Goal: Navigation & Orientation: Find specific page/section

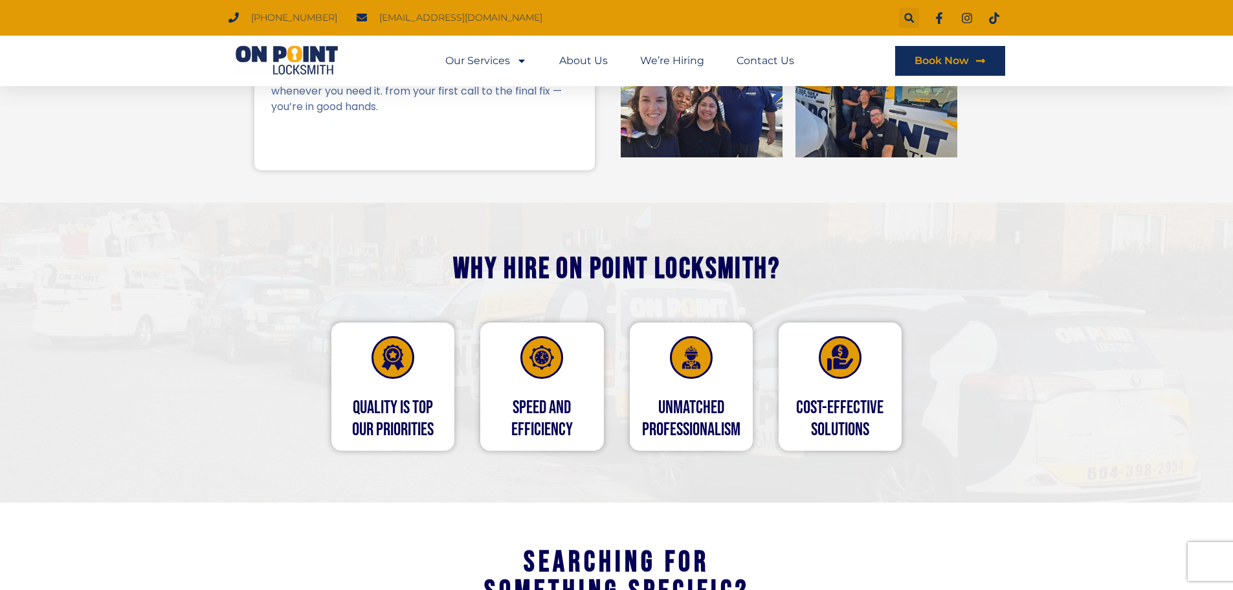
scroll to position [518, 0]
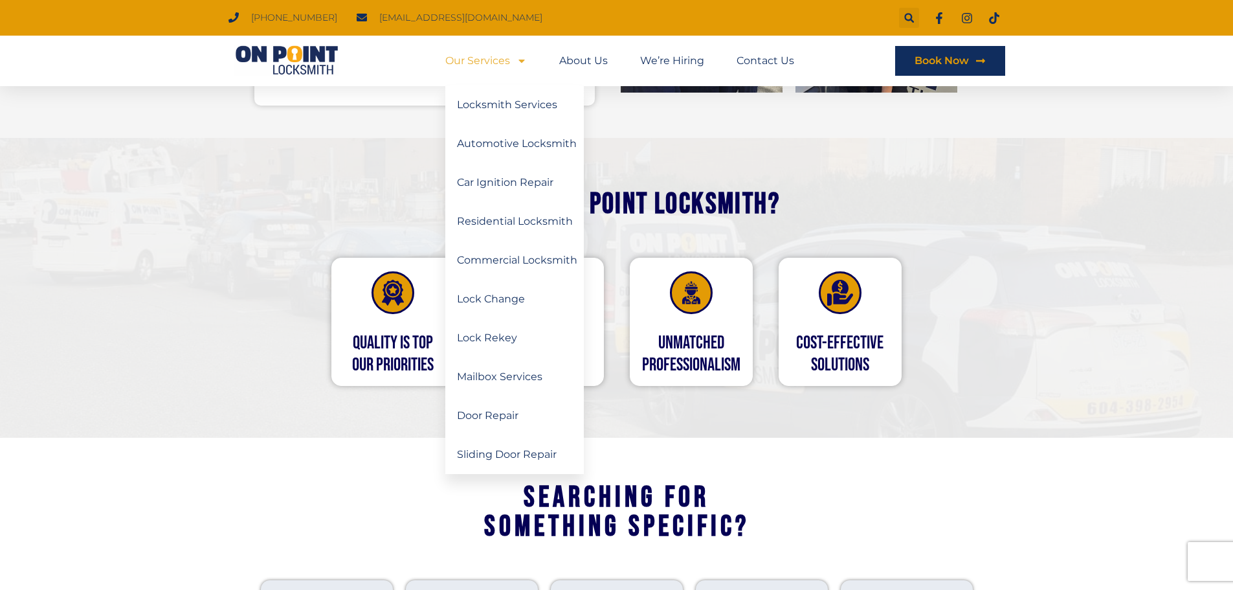
click at [517, 60] on icon "Menu" at bounding box center [521, 61] width 10 height 10
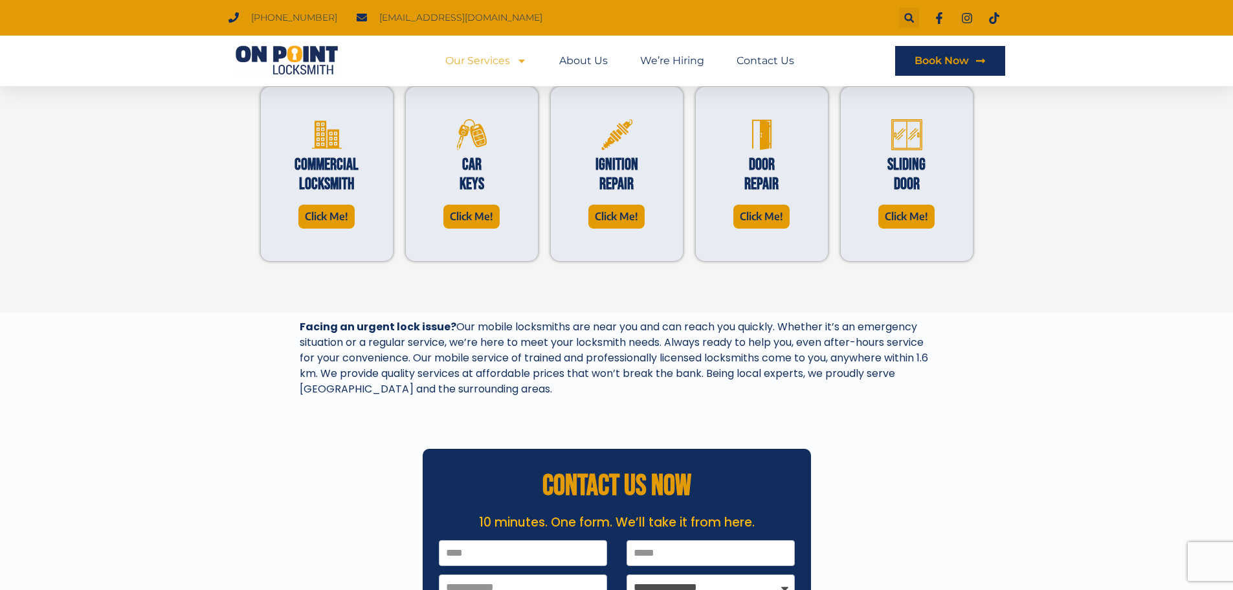
scroll to position [518, 0]
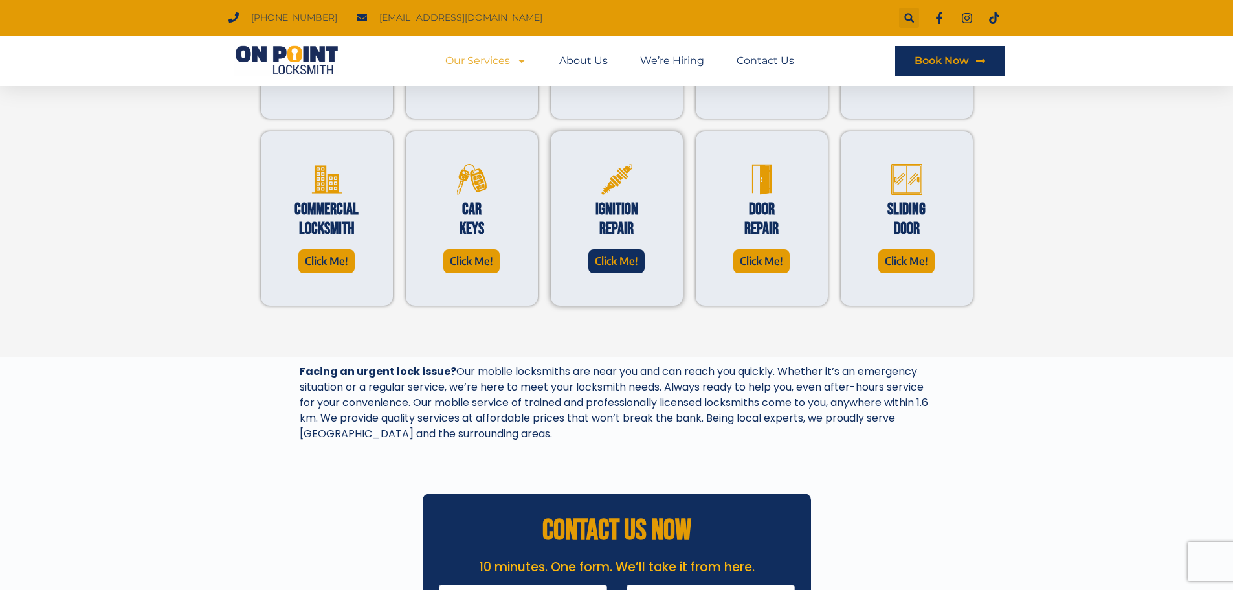
click at [623, 264] on span "Click Me!" at bounding box center [616, 260] width 43 height 17
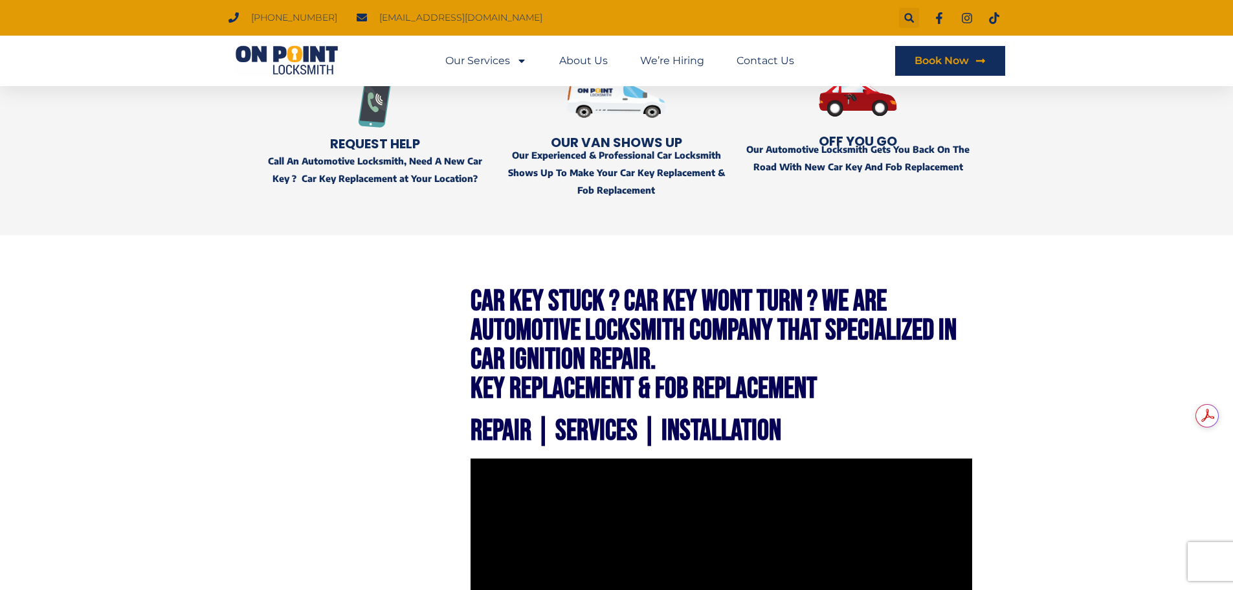
scroll to position [324, 0]
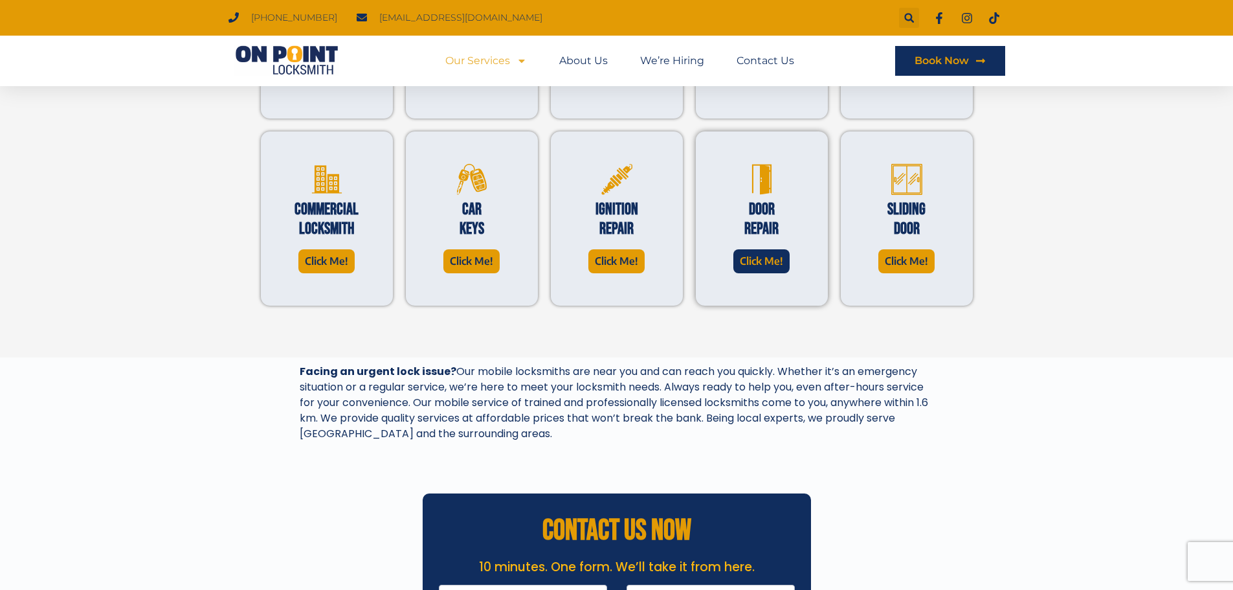
click at [772, 263] on span "Click Me!" at bounding box center [761, 260] width 43 height 17
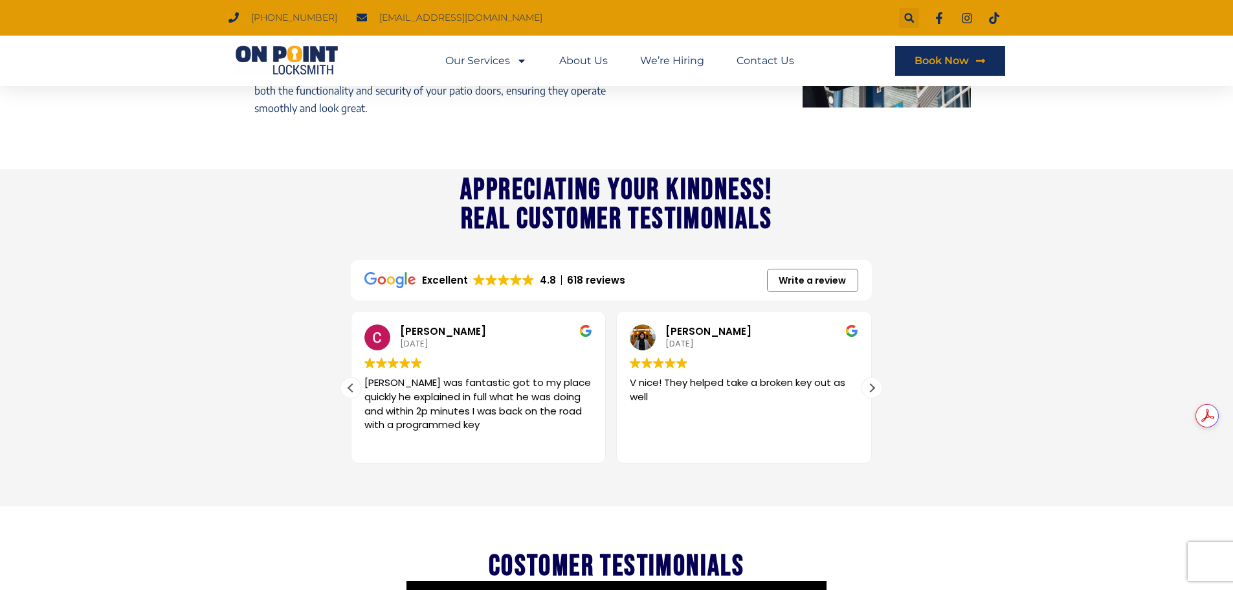
scroll to position [1488, 0]
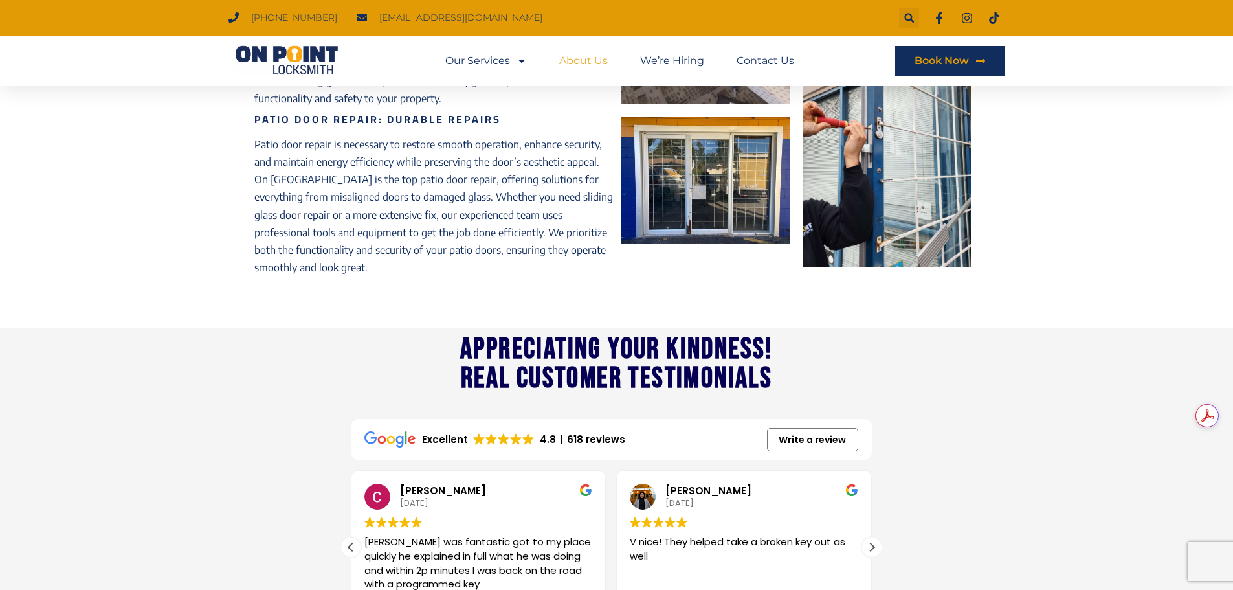
click at [590, 62] on link "About Us" at bounding box center [583, 61] width 49 height 30
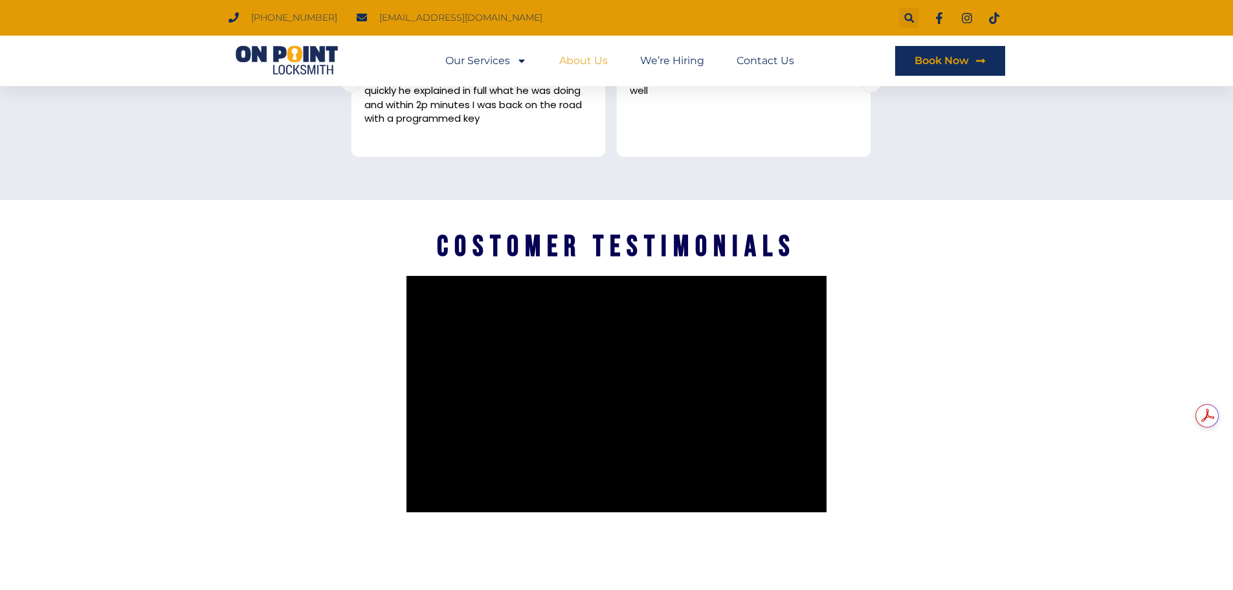
scroll to position [1990, 0]
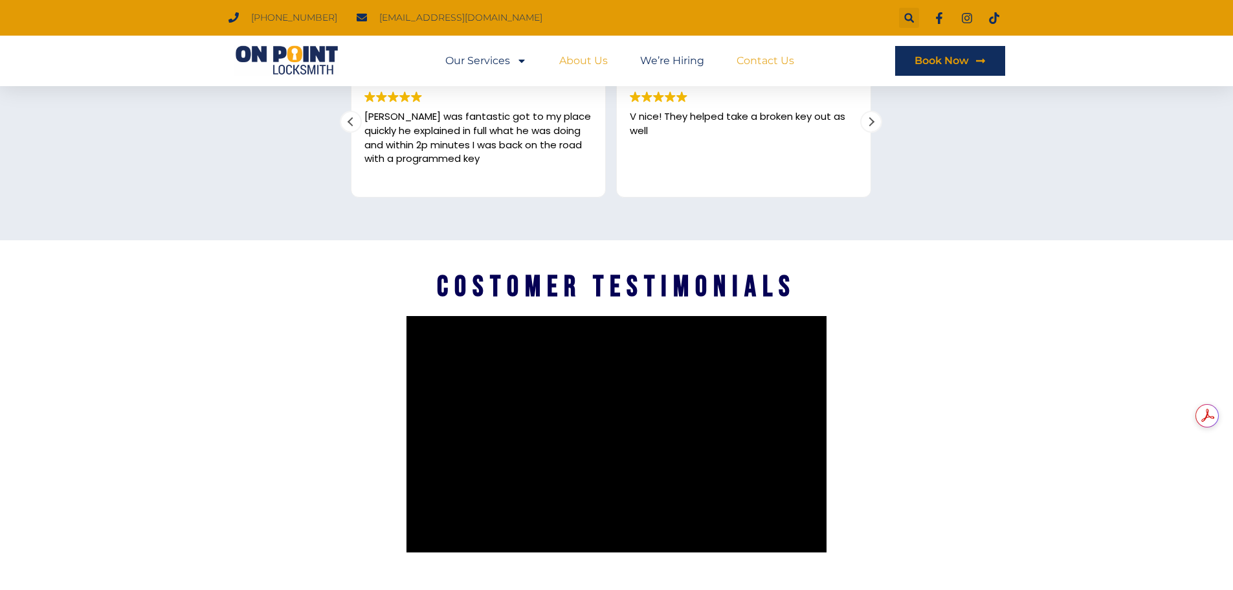
click at [765, 59] on link "Contact Us" at bounding box center [765, 61] width 58 height 30
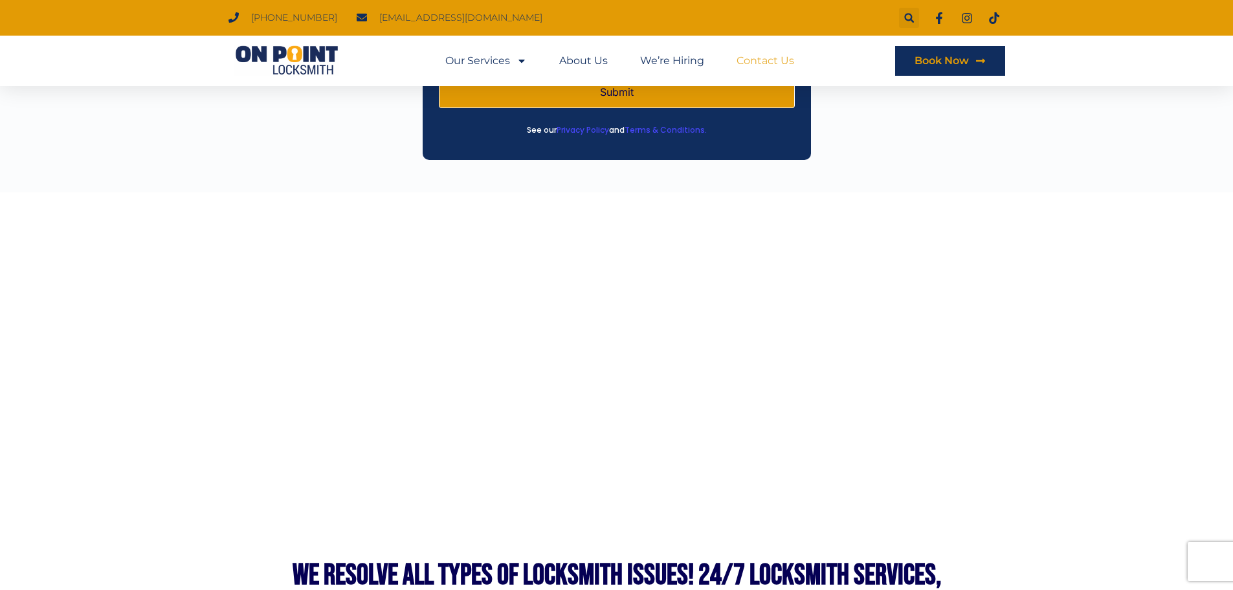
scroll to position [423, 0]
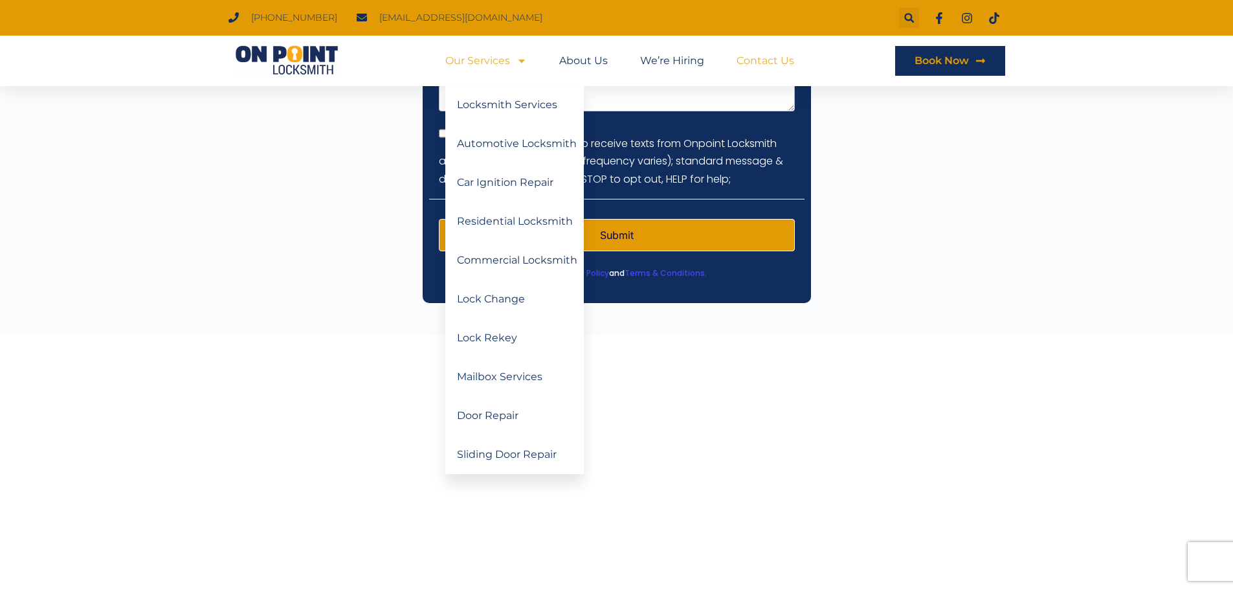
click at [474, 59] on link "Our Services" at bounding box center [486, 61] width 82 height 30
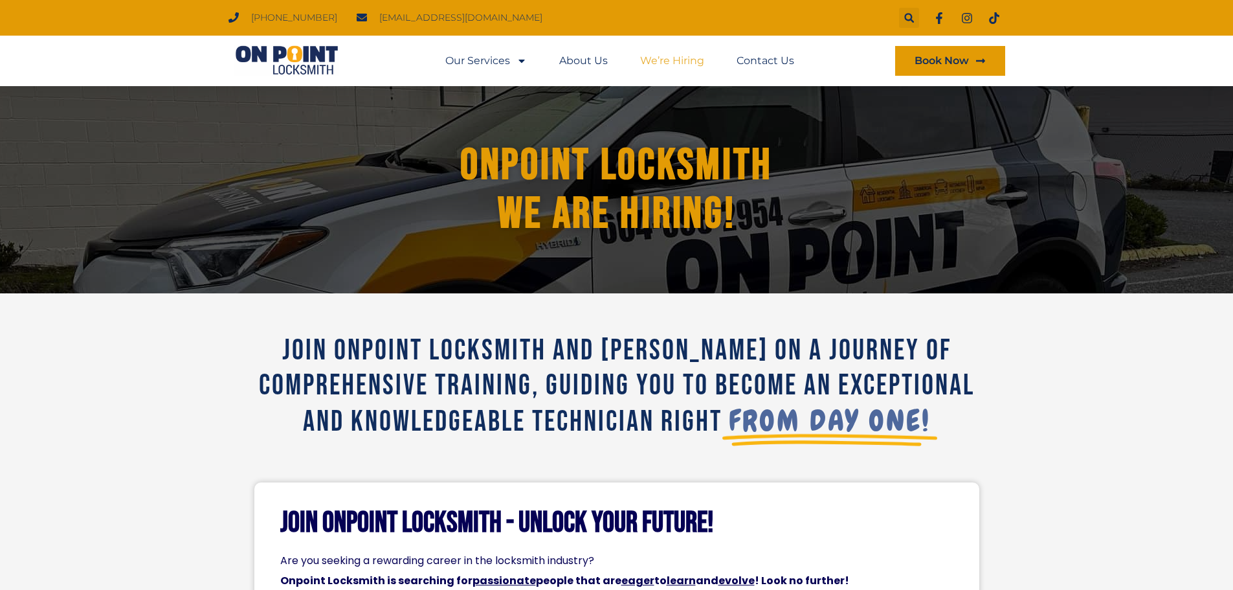
click at [931, 56] on span "Book Now" at bounding box center [941, 61] width 54 height 10
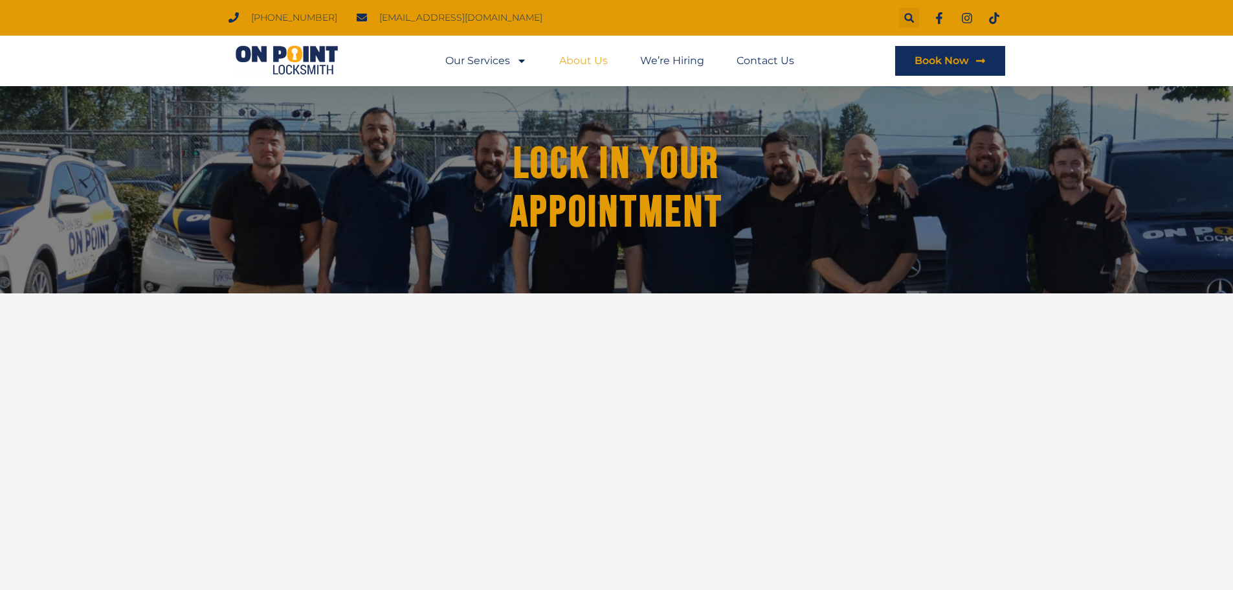
click at [588, 63] on link "About Us" at bounding box center [583, 61] width 49 height 30
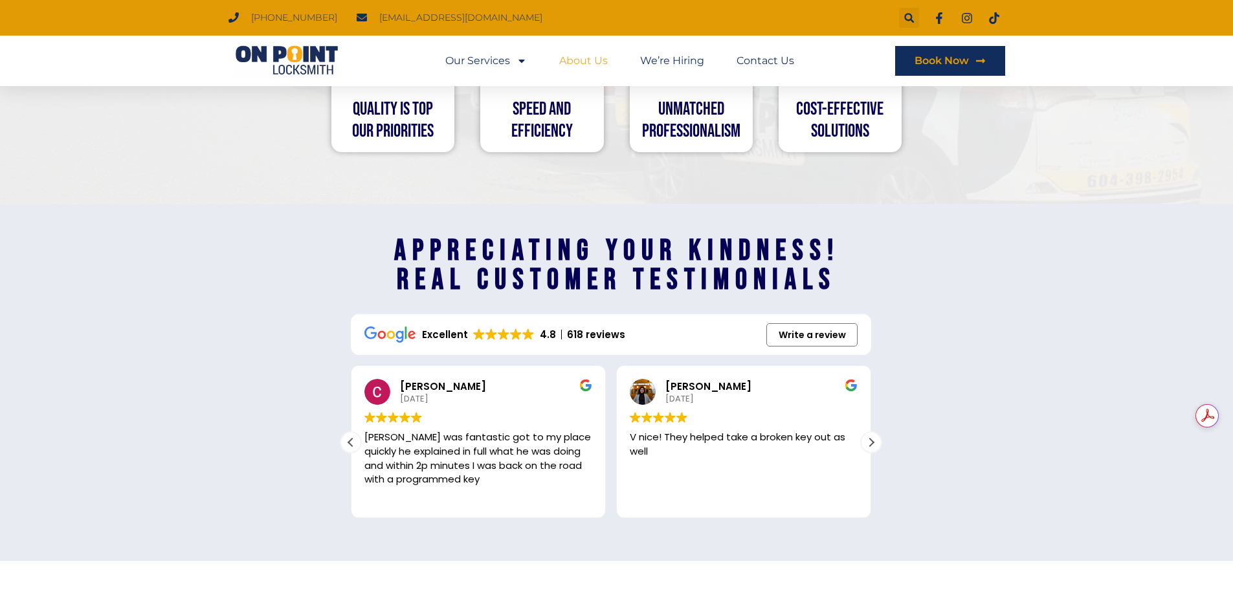
scroll to position [1667, 0]
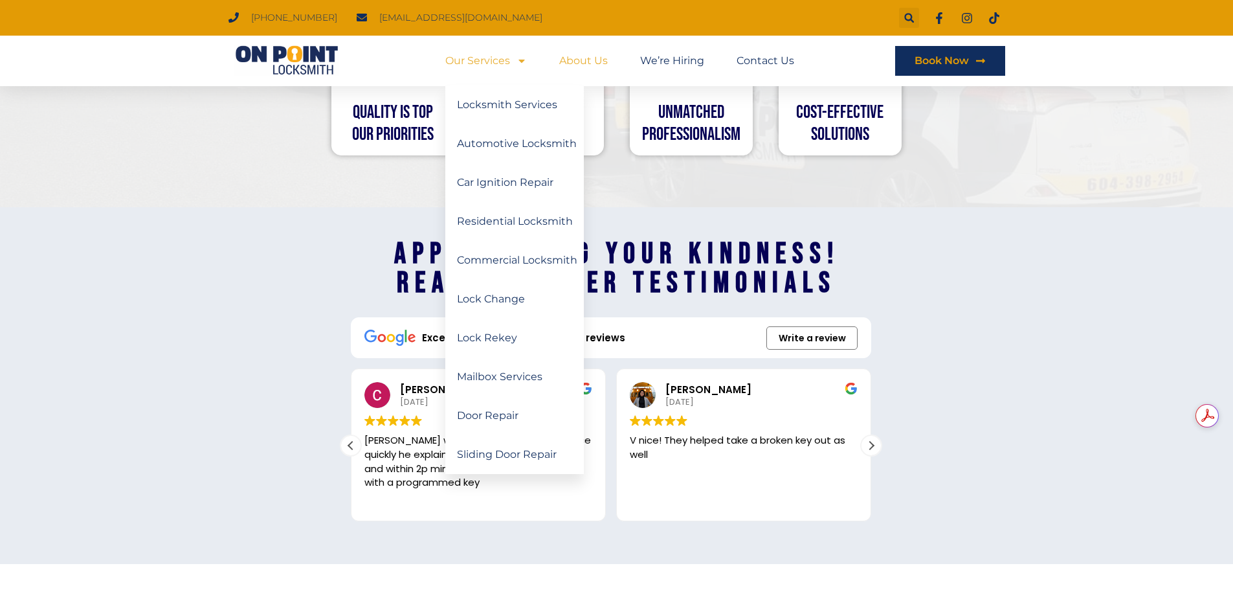
click at [490, 60] on link "Our Services" at bounding box center [486, 61] width 82 height 30
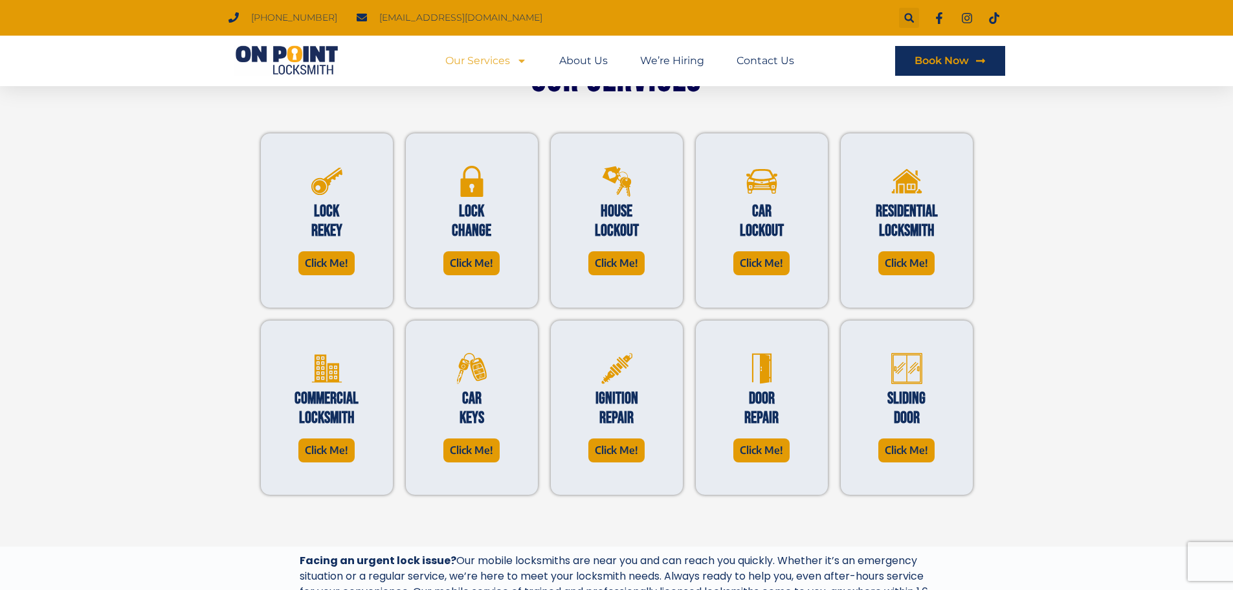
scroll to position [324, 0]
